Goal: Complete application form

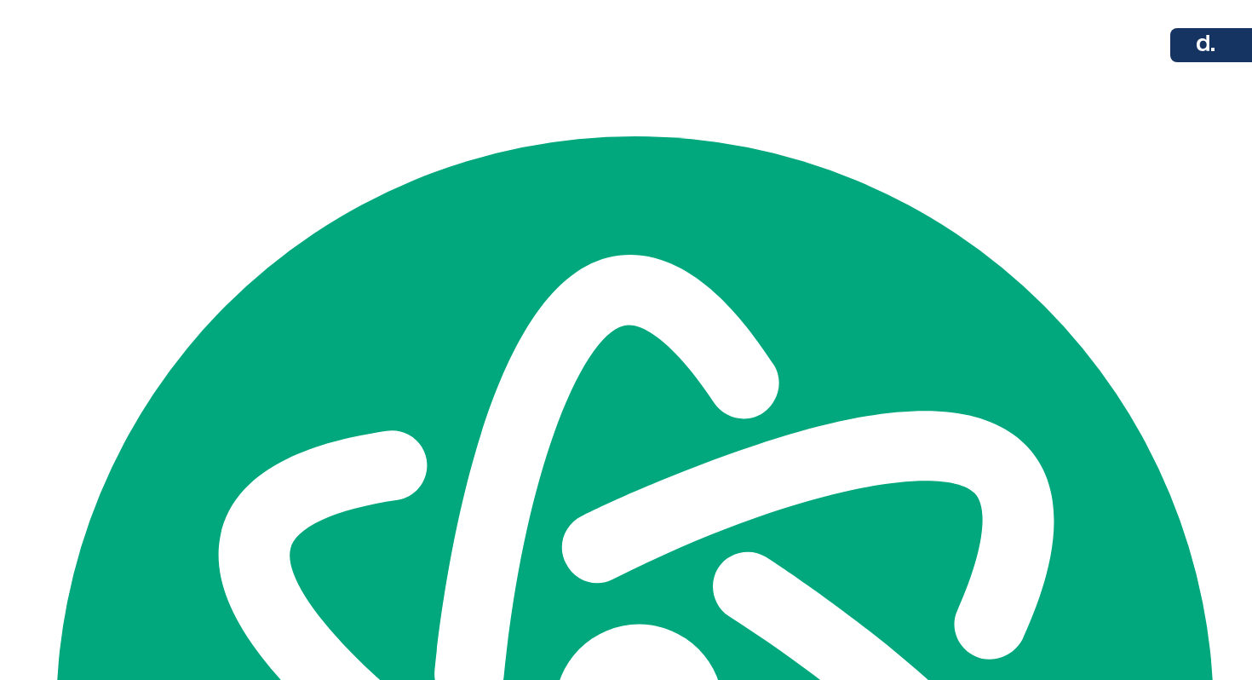
scroll to position [67, 0]
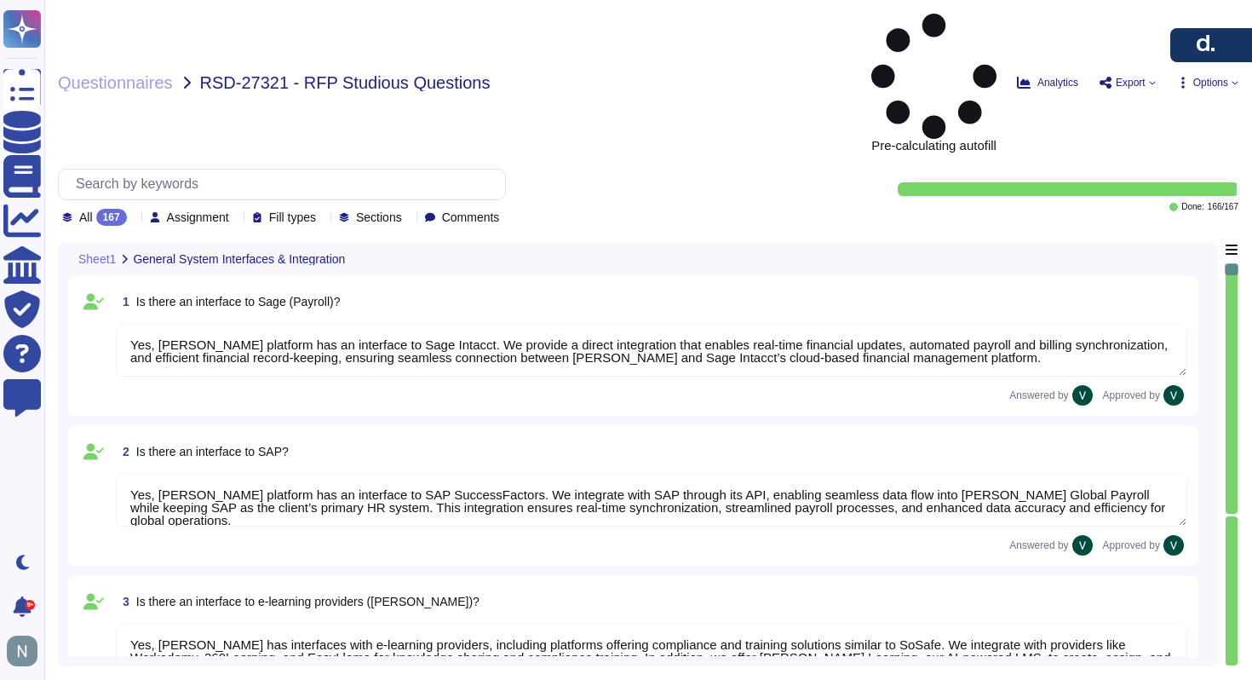
type textarea "Yes, [PERSON_NAME] platform has an interface to Sage Intacct. We provide a dire…"
type textarea "Yes, [PERSON_NAME] platform has an interface to SAP SuccessFactors. We integrat…"
type textarea "Yes, [PERSON_NAME] has interfaces with e-learning providers, including platform…"
type textarea "No, [PERSON_NAME] does not currently have a direct interface to Oracle database…"
type textarea "Yes, [PERSON_NAME] has interfaces with Microsoft Office programs like Word, Out…"
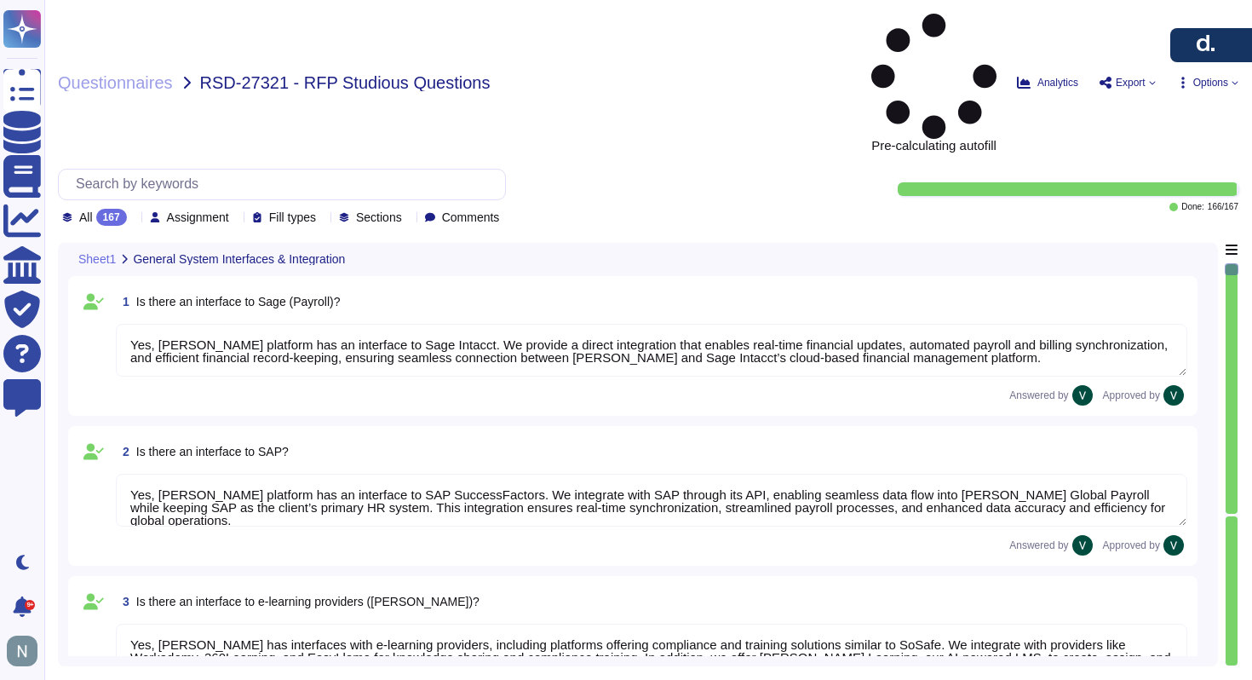
type textarea "Yes, [PERSON_NAME] platform has an interface with DATEV. These integrations may…"
type textarea "[PERSON_NAME] offers a wide range of interfaces and the ability to build custom…"
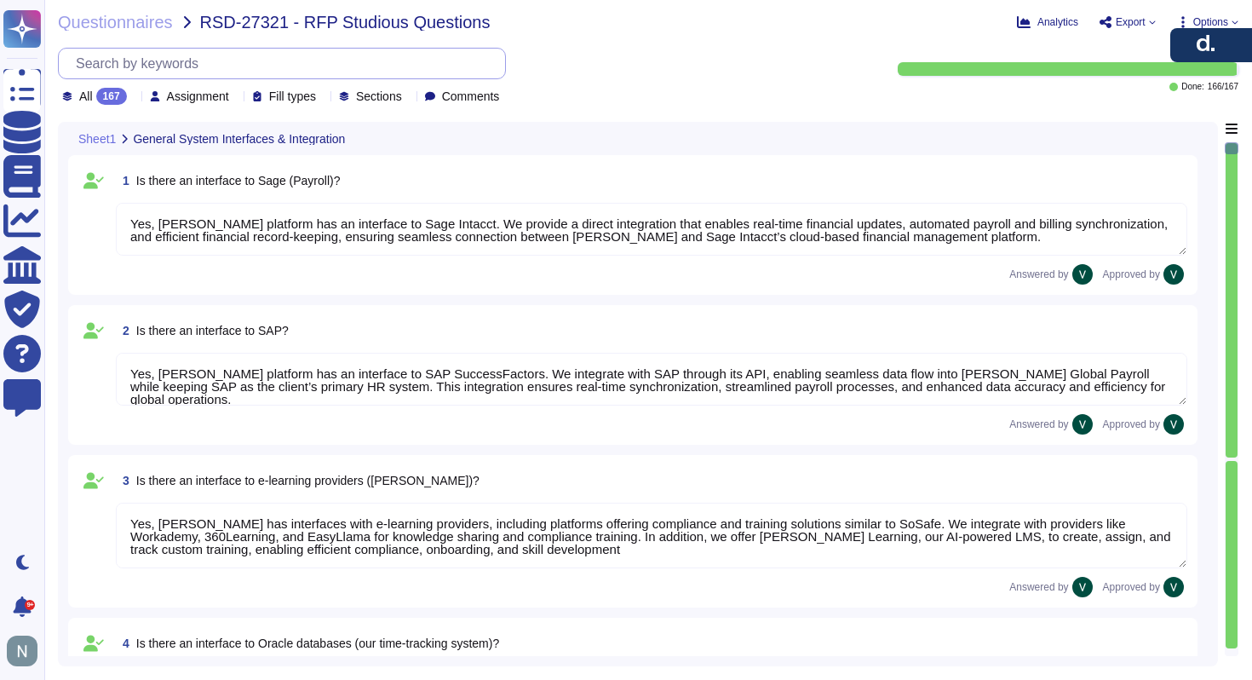
click at [450, 60] on input "text" at bounding box center [286, 64] width 438 height 30
paste input "Is there a workflow for digital reporting booklets (“Berichtshefte”)"
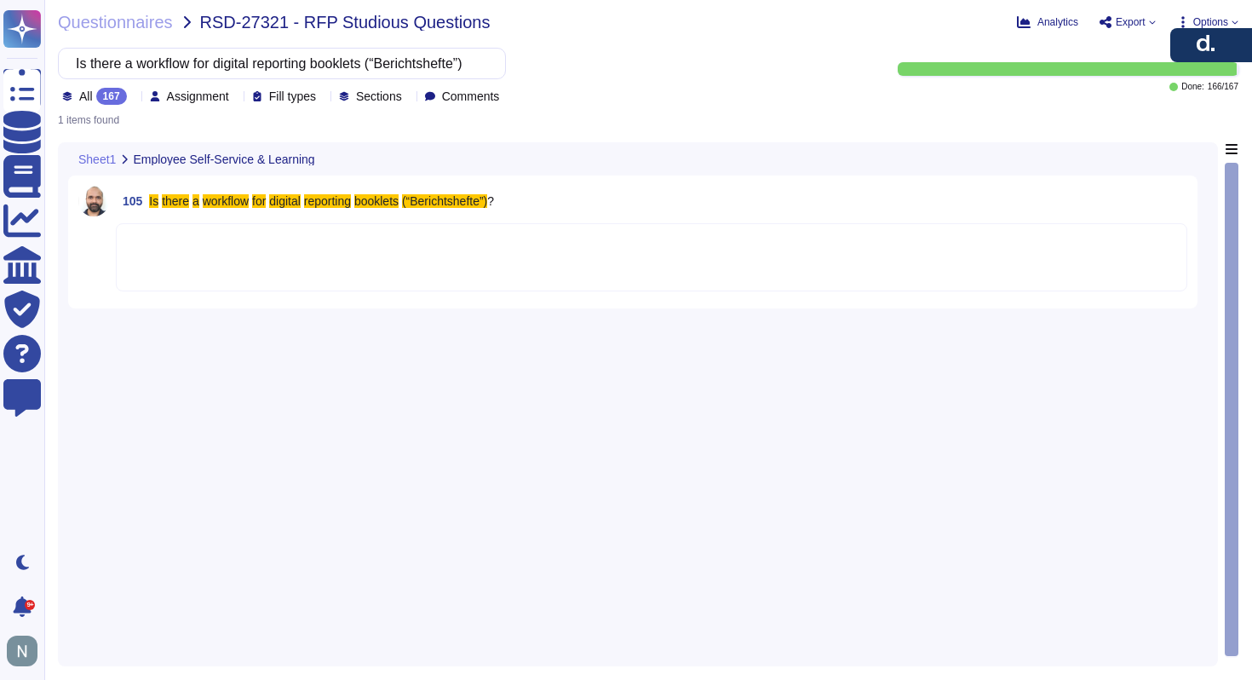
type input "Is there a workflow for digital reporting booklets (“Berichtshefte”)"
drag, startPoint x: 1206, startPoint y: 40, endPoint x: 1206, endPoint y: 143, distance: 103.0
click at [1206, 144] on icon "button" at bounding box center [1206, 137] width 20 height 20
click at [351, 198] on mark "reporting" at bounding box center [327, 201] width 47 height 14
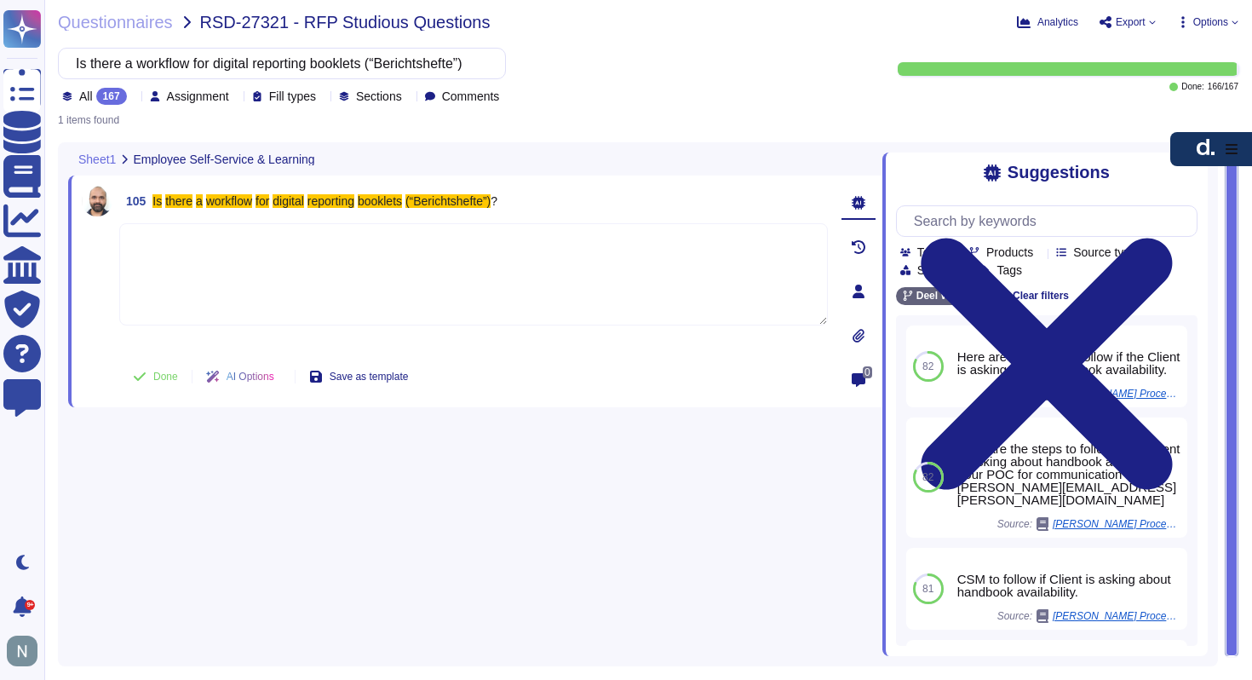
click at [198, 190] on span "105 Is there a workflow for digital reporting booklets (“Berichtshefte”) ?" at bounding box center [308, 201] width 378 height 31
drag, startPoint x: 1213, startPoint y: 152, endPoint x: 1213, endPoint y: 109, distance: 42.6
click at [1213, 119] on icon "button" at bounding box center [1205, 127] width 18 height 16
click at [1179, 165] on div "Suggestions" at bounding box center [1046, 173] width 301 height 20
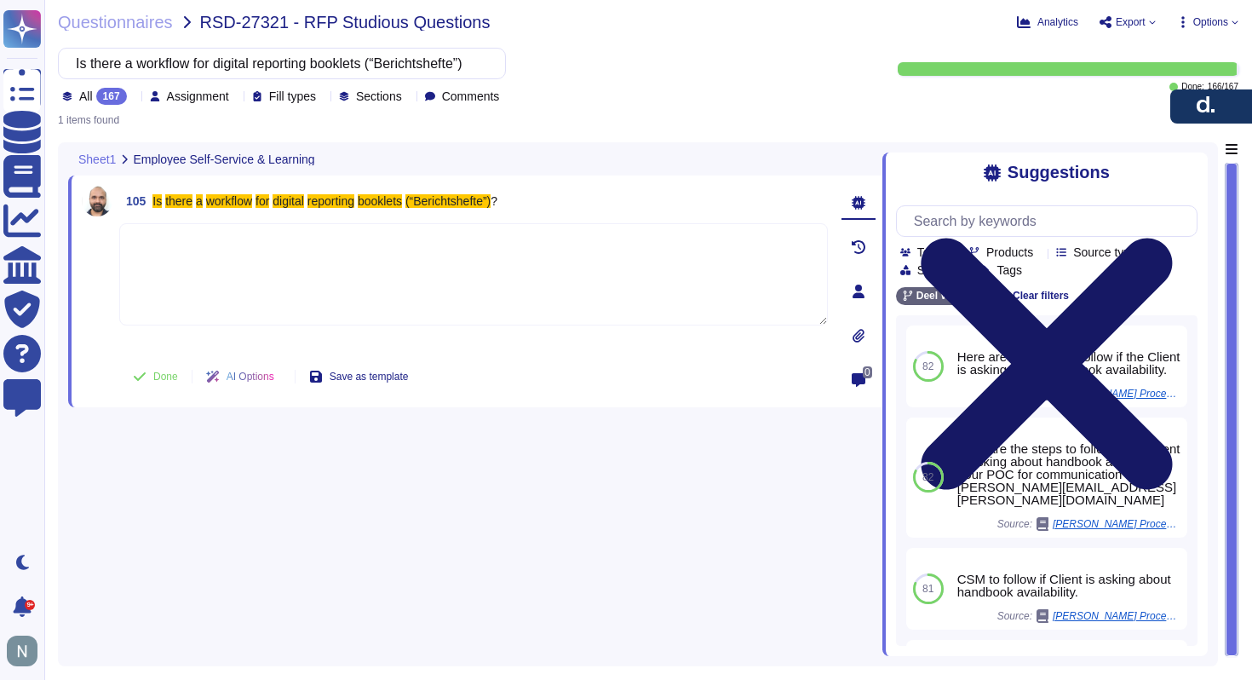
click at [1191, 167] on icon at bounding box center [1046, 364] width 301 height 402
